Goal: Find specific page/section: Find specific page/section

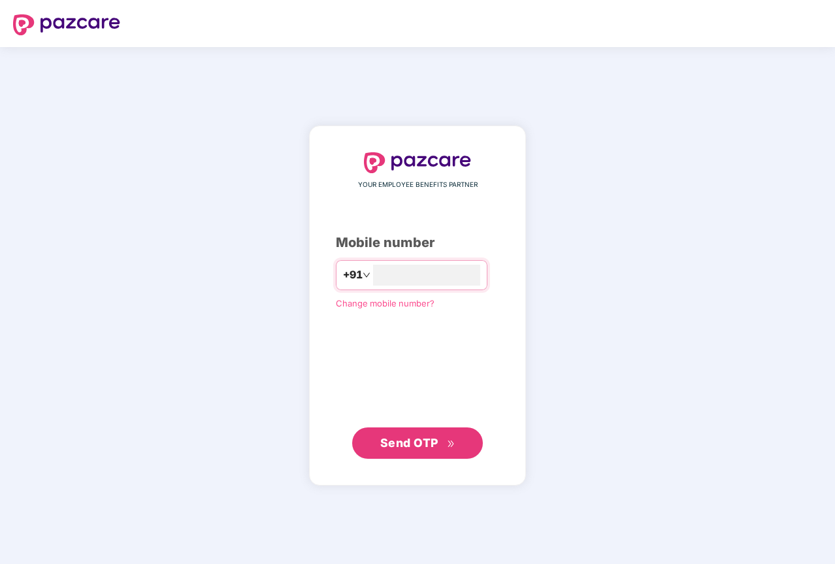
type input "**********"
click at [395, 446] on span "Send OTP" at bounding box center [409, 442] width 58 height 14
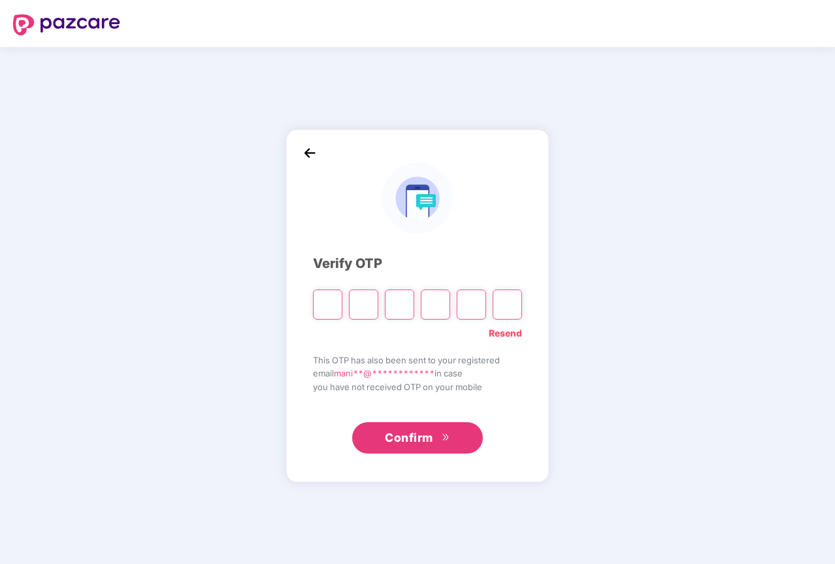
type input "*"
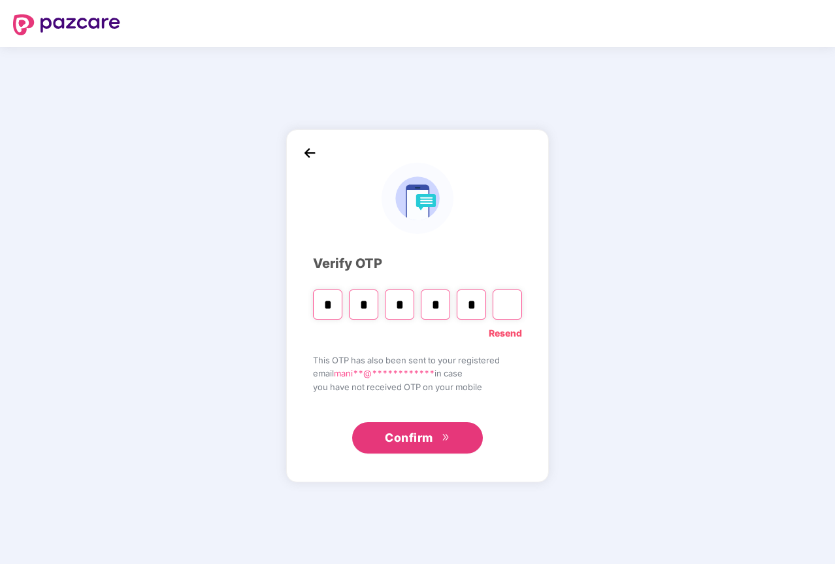
type input "*"
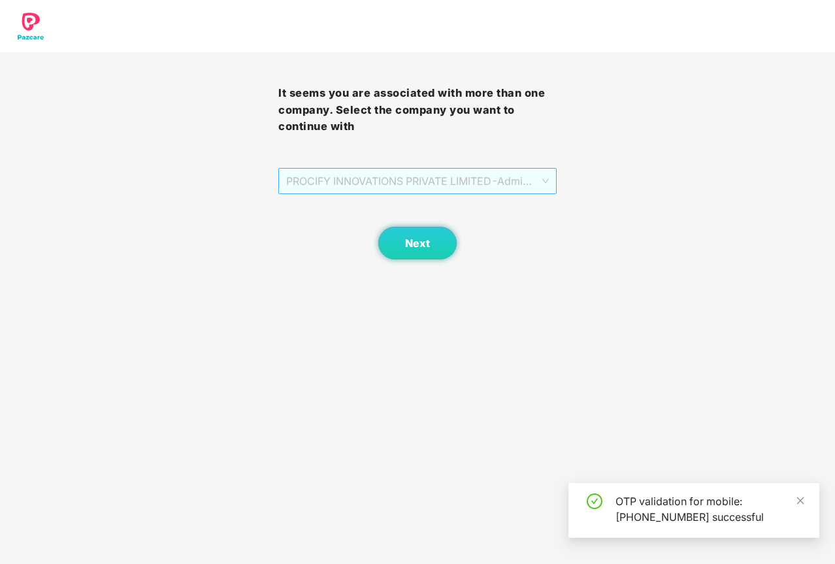
click at [376, 170] on span "PROCIFY INNOVATIONS PRIVATE LIMITED - Admin - ADMIN" at bounding box center [417, 181] width 263 height 25
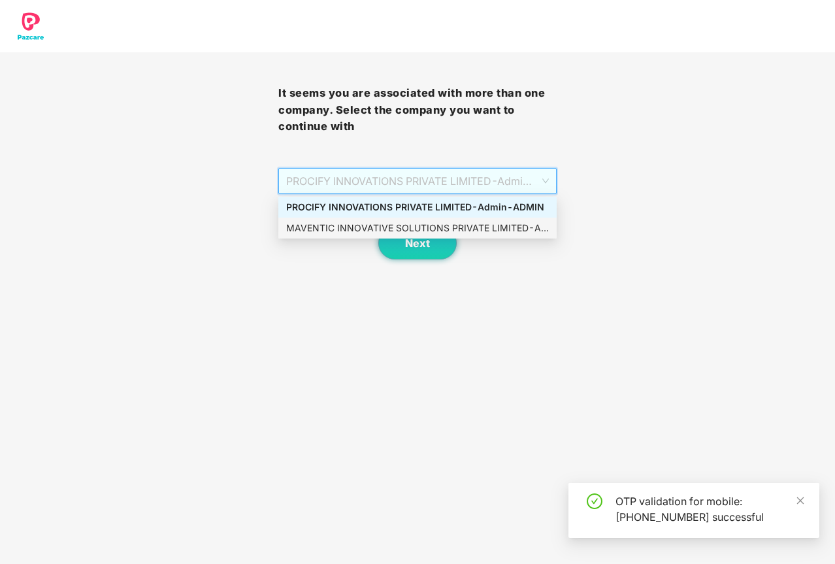
click at [362, 219] on div "MAVENTIC INNOVATIVE SOLUTIONS PRIVATE LIMITED - Admin - ADMIN" at bounding box center [417, 228] width 278 height 21
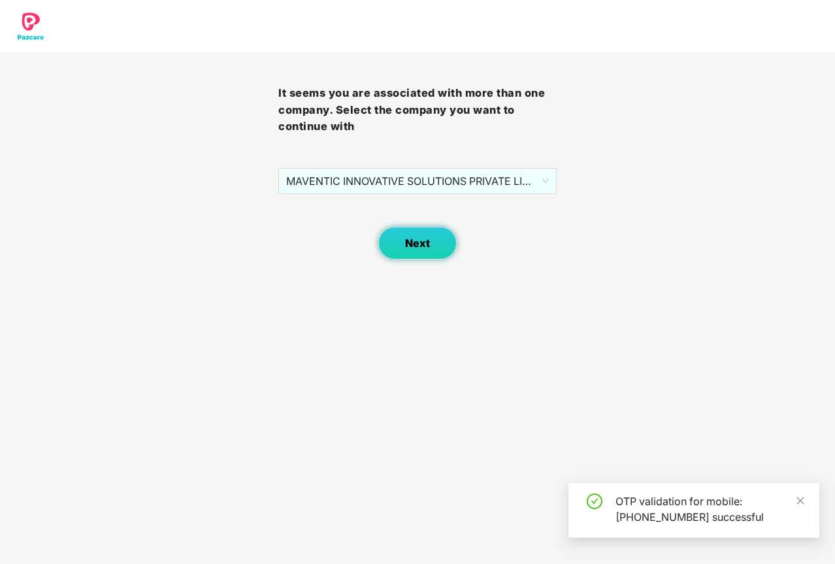
click at [410, 242] on span "Next" at bounding box center [417, 243] width 25 height 12
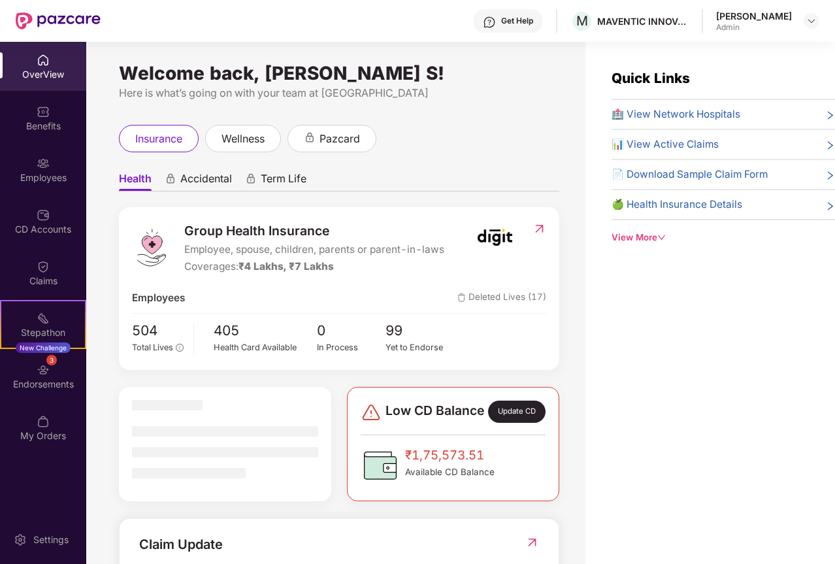
click at [46, 172] on div "Employees" at bounding box center [43, 177] width 86 height 13
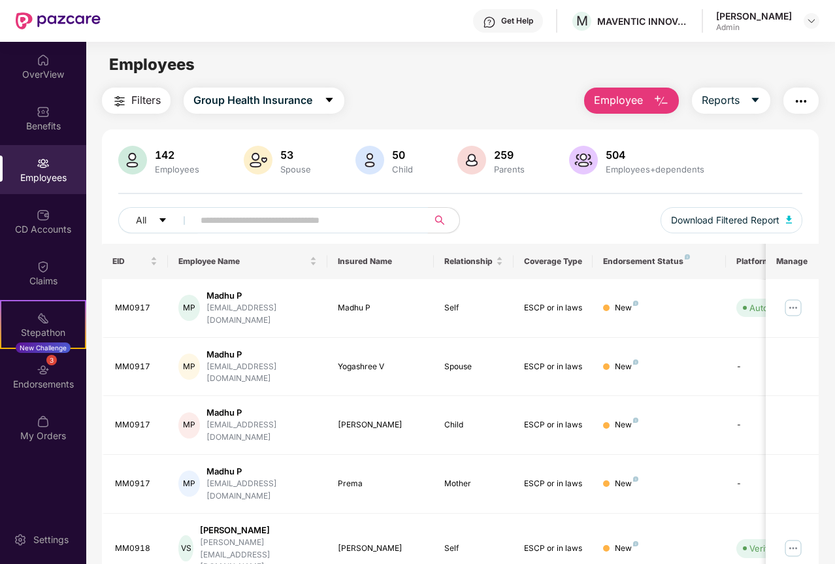
click at [310, 221] on input "text" at bounding box center [306, 220] width 210 height 20
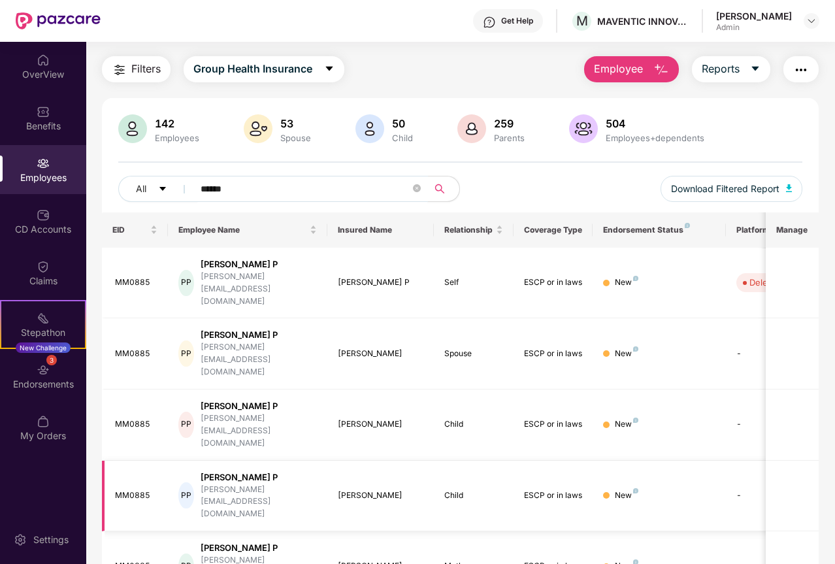
scroll to position [48, 0]
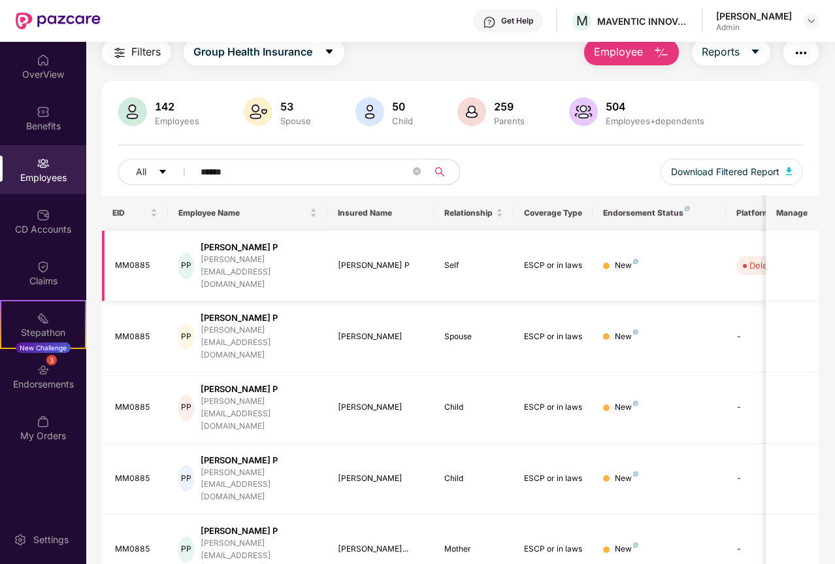
type input "******"
